Goal: Information Seeking & Learning: Learn about a topic

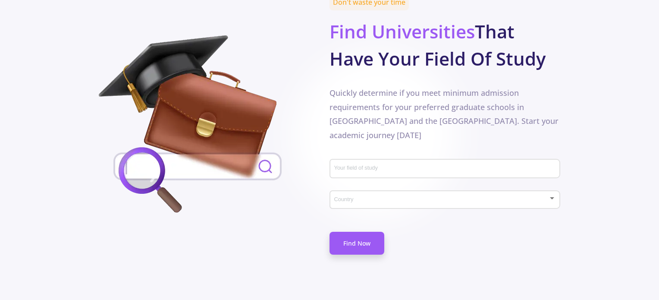
scroll to position [431, 0]
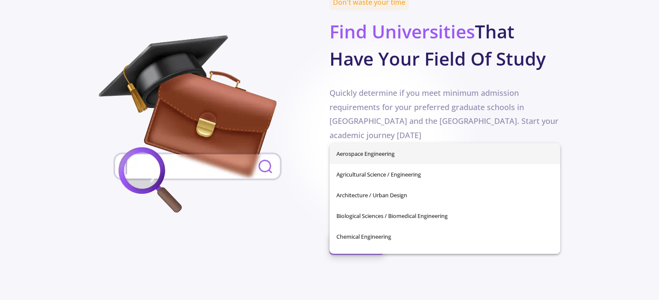
click at [403, 165] on input "Your field of study" at bounding box center [446, 169] width 225 height 8
type input "ز"
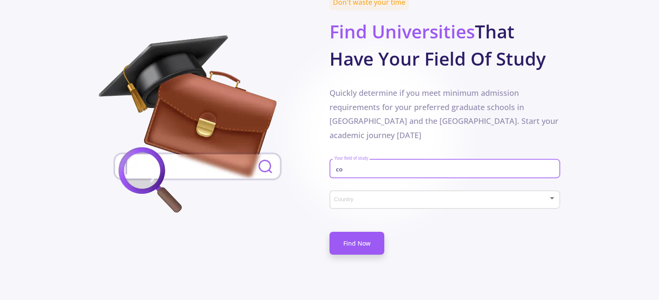
type input "c"
type input "neuroscience"
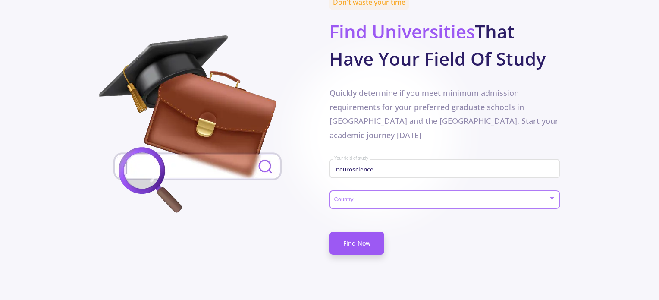
click at [407, 197] on span at bounding box center [442, 200] width 212 height 6
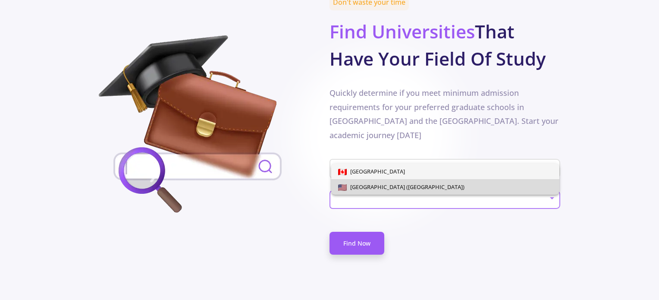
click at [404, 181] on span "[GEOGRAPHIC_DATA] ([GEOGRAPHIC_DATA])" at bounding box center [445, 187] width 215 height 16
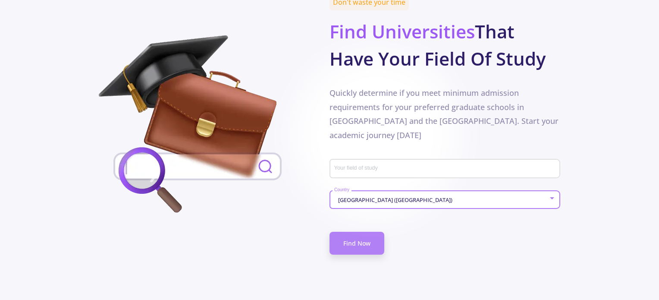
click at [366, 231] on link "Find Now" at bounding box center [356, 242] width 55 height 23
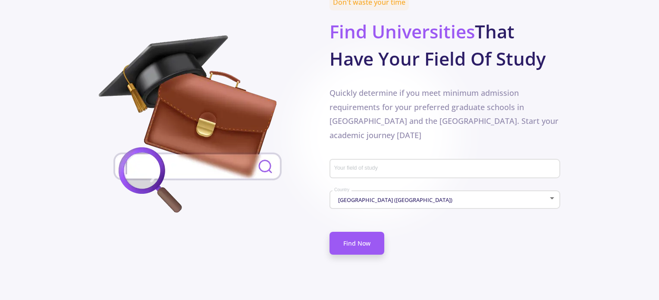
scroll to position [206, 0]
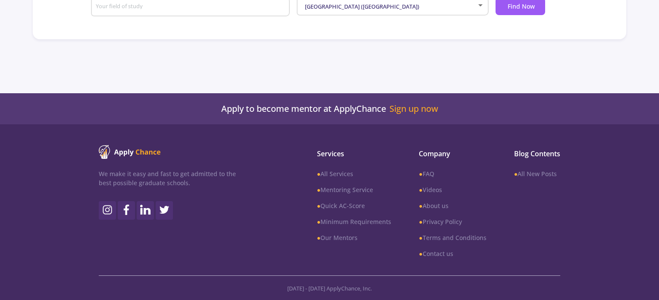
drag, startPoint x: 396, startPoint y: 148, endPoint x: 434, endPoint y: 123, distance: 46.0
click at [434, 123] on div "Apply to become mentor at ApplyChance Sign up now Apply to become mentor at App…" at bounding box center [329, 108] width 659 height 31
click at [487, 107] on h5 "Apply to become mentor at ApplyChance Sign up now" at bounding box center [329, 108] width 659 height 10
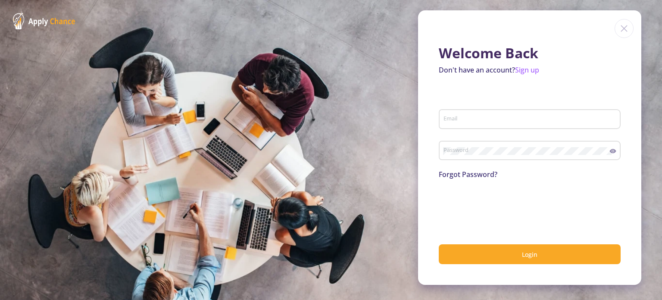
click at [622, 30] on img at bounding box center [624, 28] width 19 height 19
